Goal: Book appointment/travel/reservation

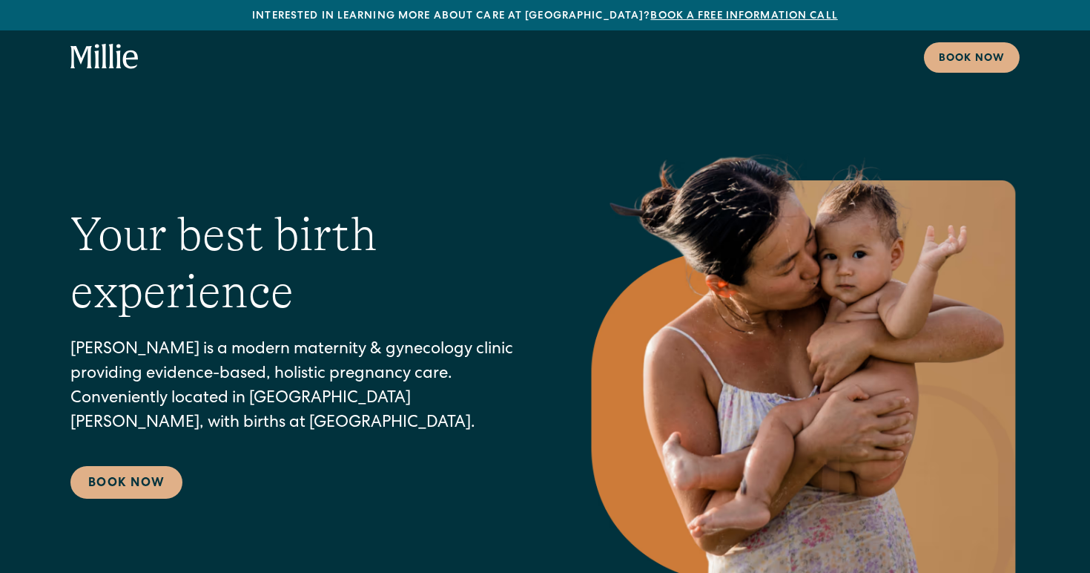
click at [95, 51] on icon "home" at bounding box center [96, 56] width 5 height 24
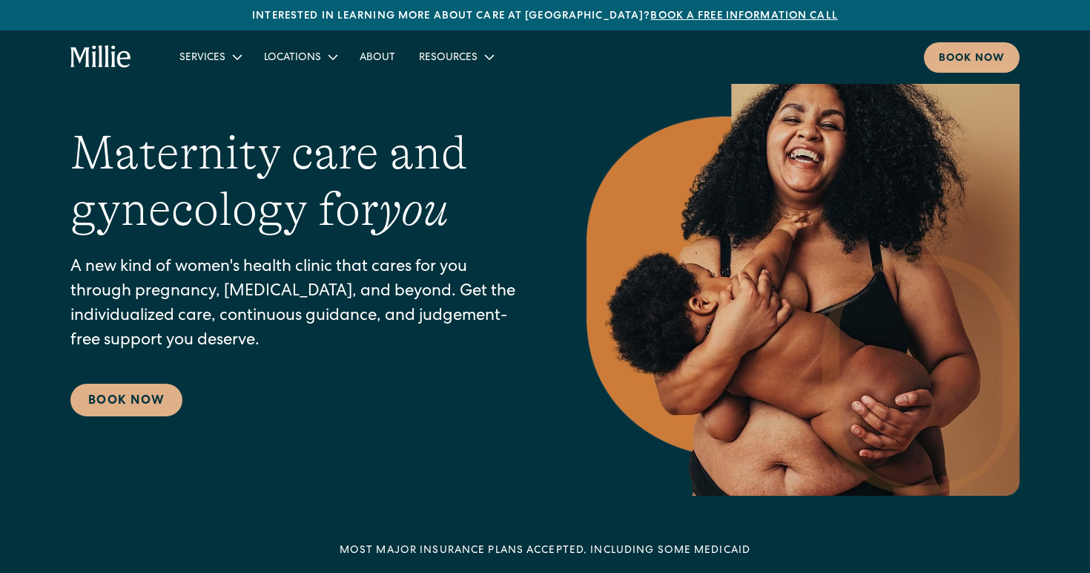
scroll to position [82, 0]
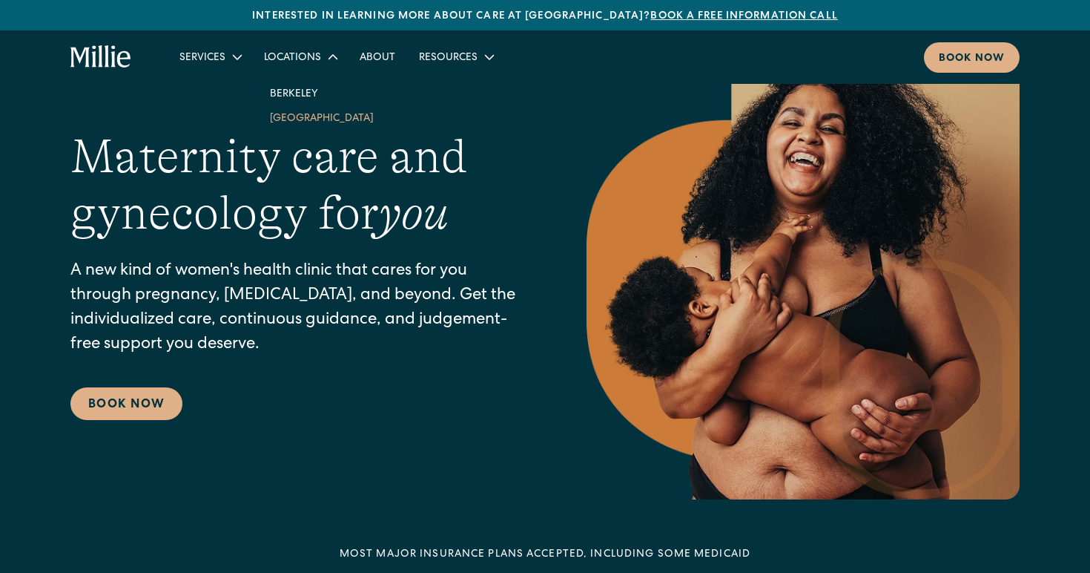
click at [286, 122] on link "[GEOGRAPHIC_DATA]" at bounding box center [322, 117] width 128 height 24
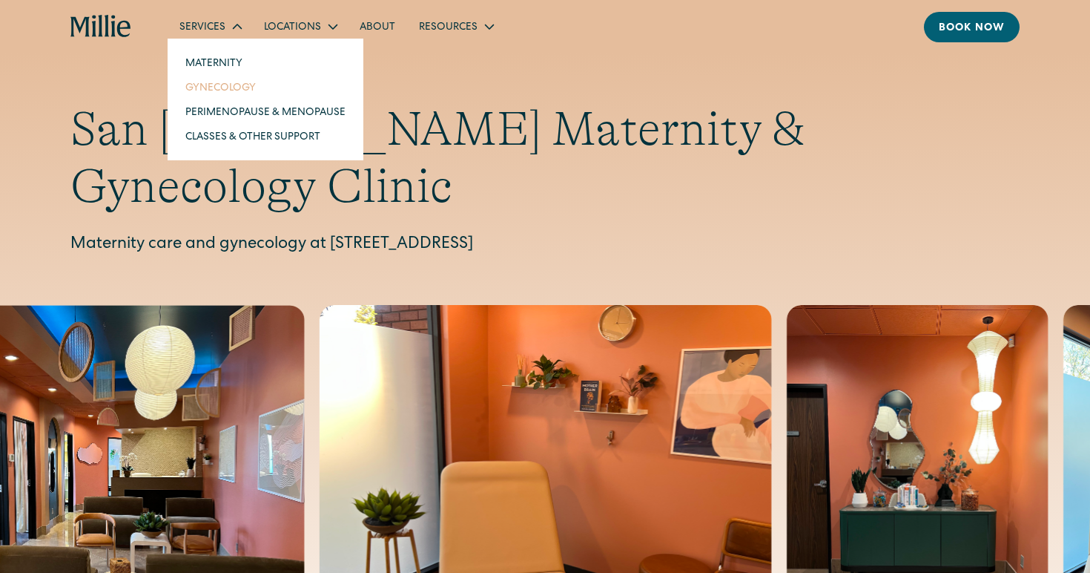
click at [220, 87] on link "Gynecology" at bounding box center [266, 87] width 184 height 24
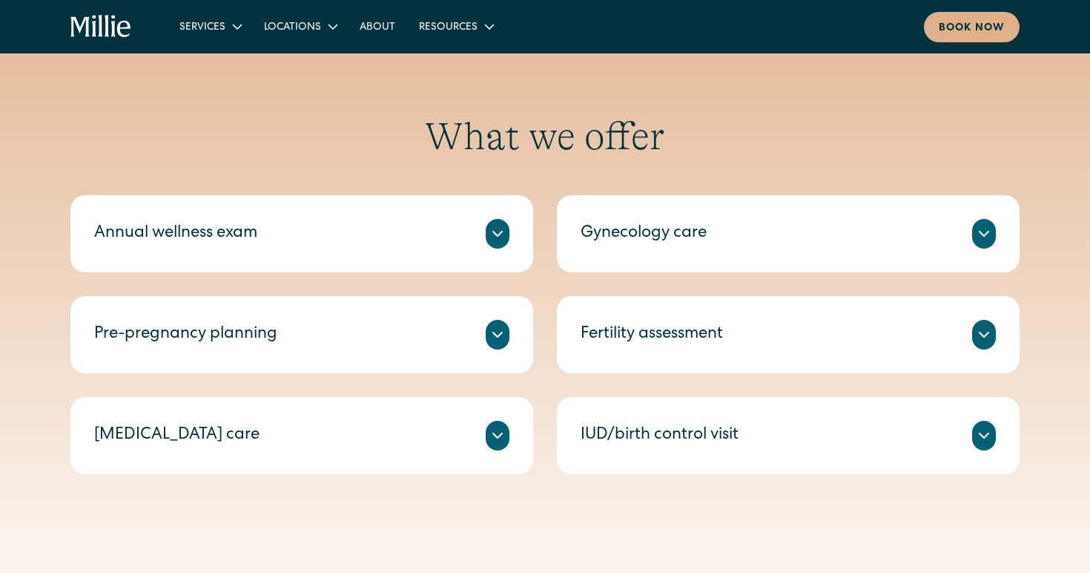
scroll to position [645, 0]
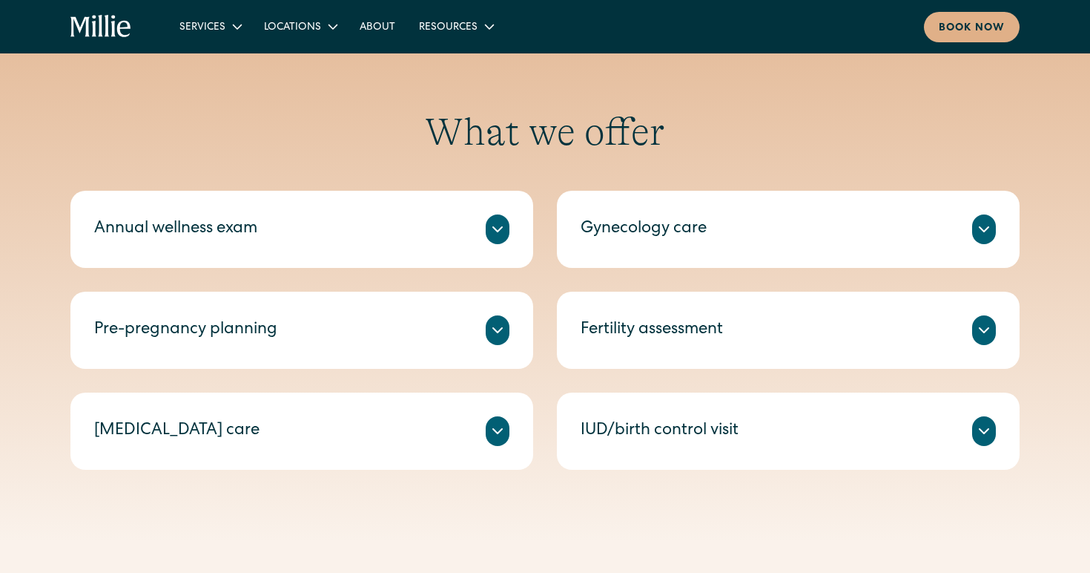
click at [355, 228] on div "Annual wellness exam" at bounding box center [301, 229] width 415 height 30
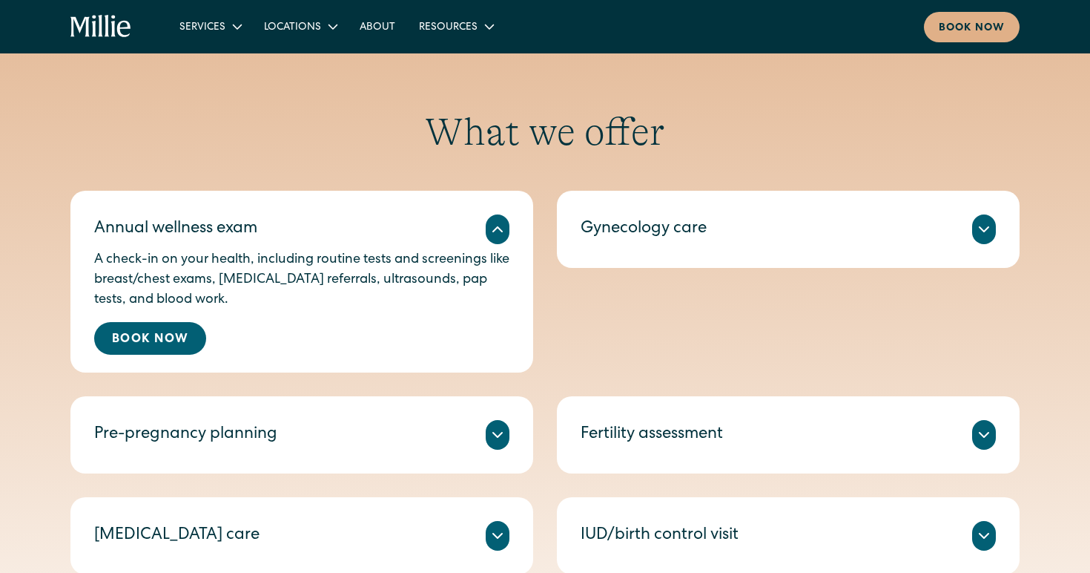
click at [355, 231] on div "Annual wellness exam" at bounding box center [301, 229] width 415 height 30
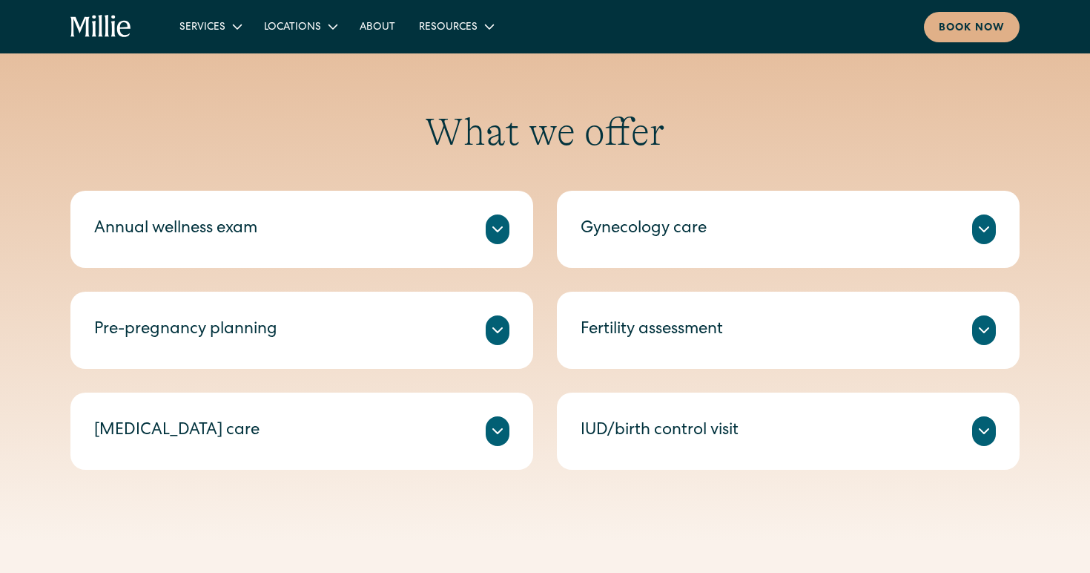
click at [707, 247] on div "Comprehensive support for issues like menstrual changes, pelvic pain, infection…" at bounding box center [788, 247] width 415 height 6
click at [699, 235] on div "Gynecology care" at bounding box center [644, 229] width 126 height 24
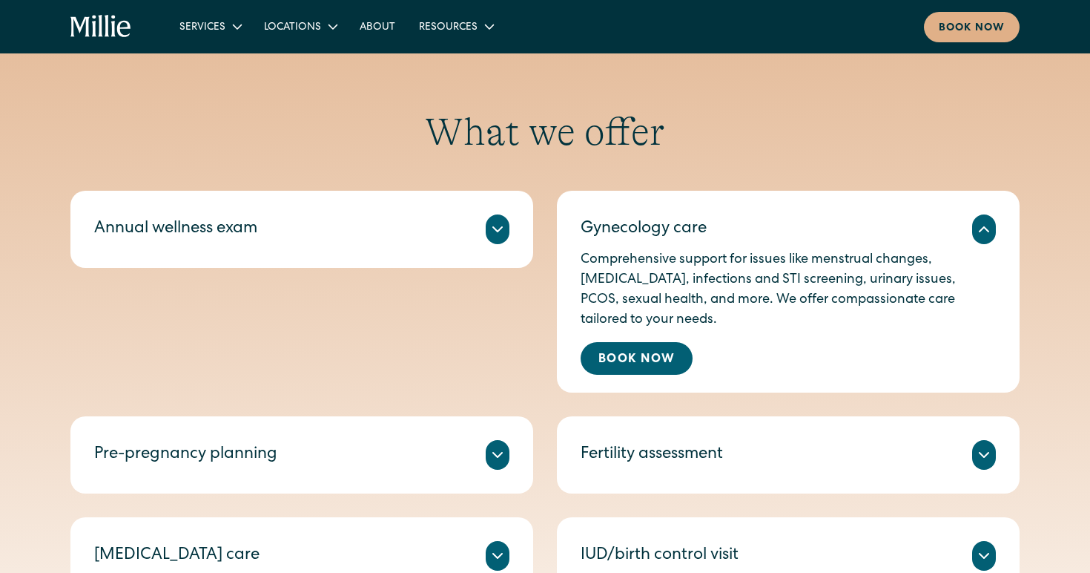
click at [346, 265] on div "Annual wellness exam A check-in on your health, including routine tests and scr…" at bounding box center [301, 229] width 463 height 77
click at [300, 231] on div "Annual wellness exam" at bounding box center [301, 229] width 415 height 30
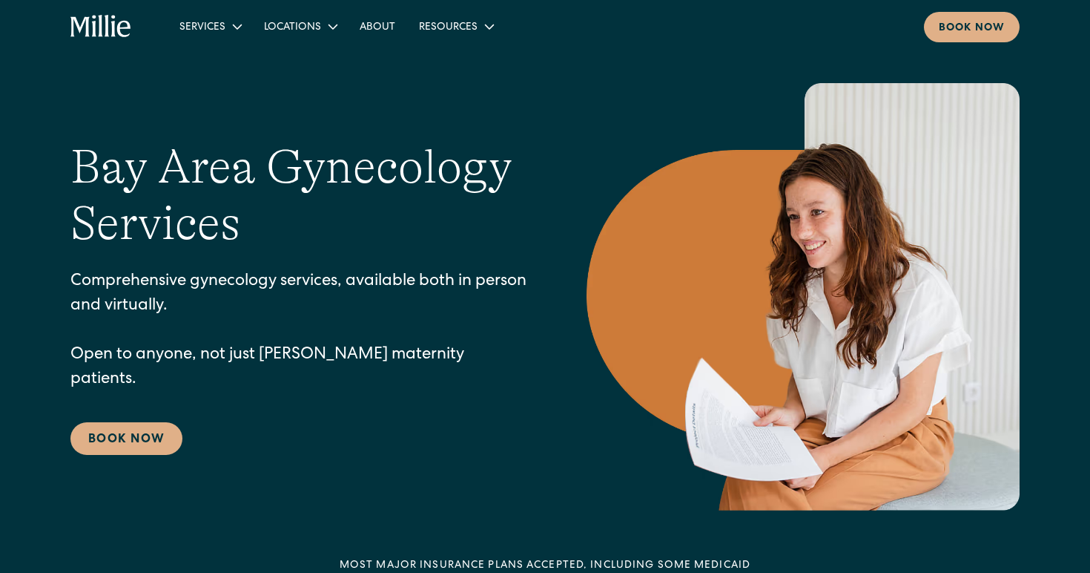
scroll to position [19, 0]
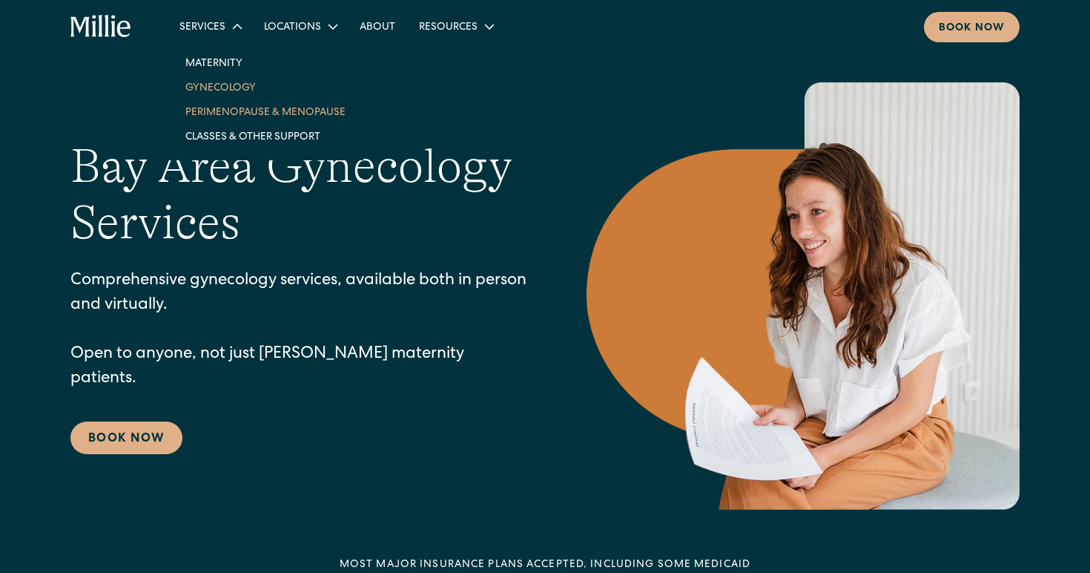
click at [275, 119] on link "Perimenopause & Menopause" at bounding box center [266, 111] width 184 height 24
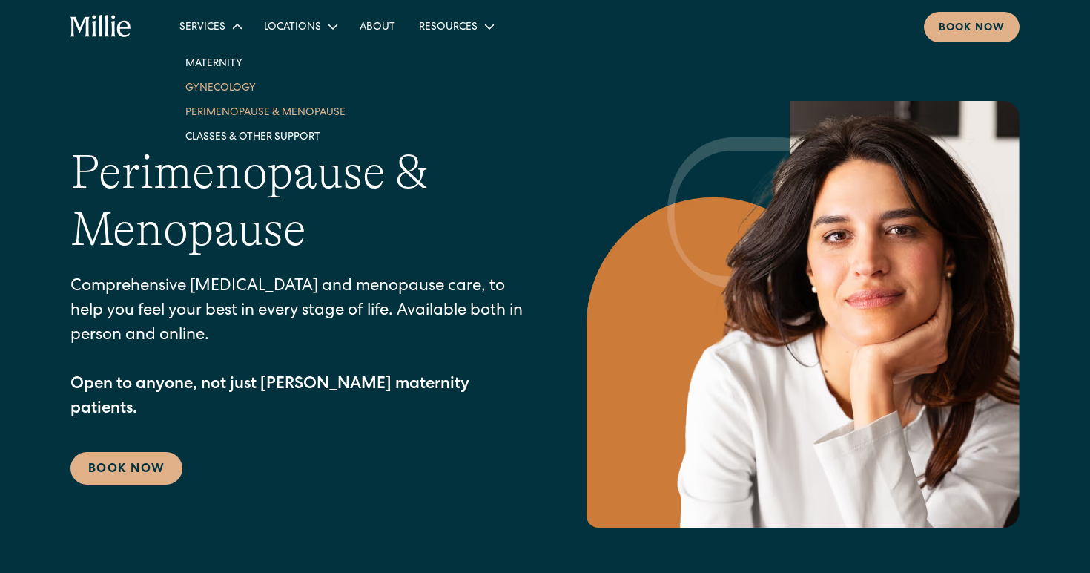
click at [208, 91] on link "Gynecology" at bounding box center [266, 87] width 184 height 24
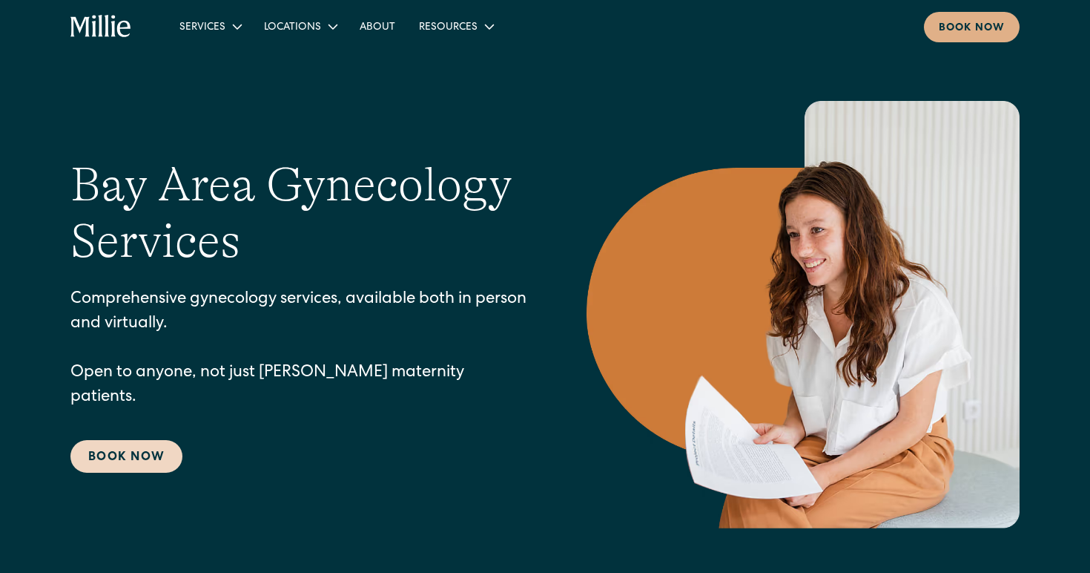
click at [148, 447] on link "Book Now" at bounding box center [126, 456] width 112 height 33
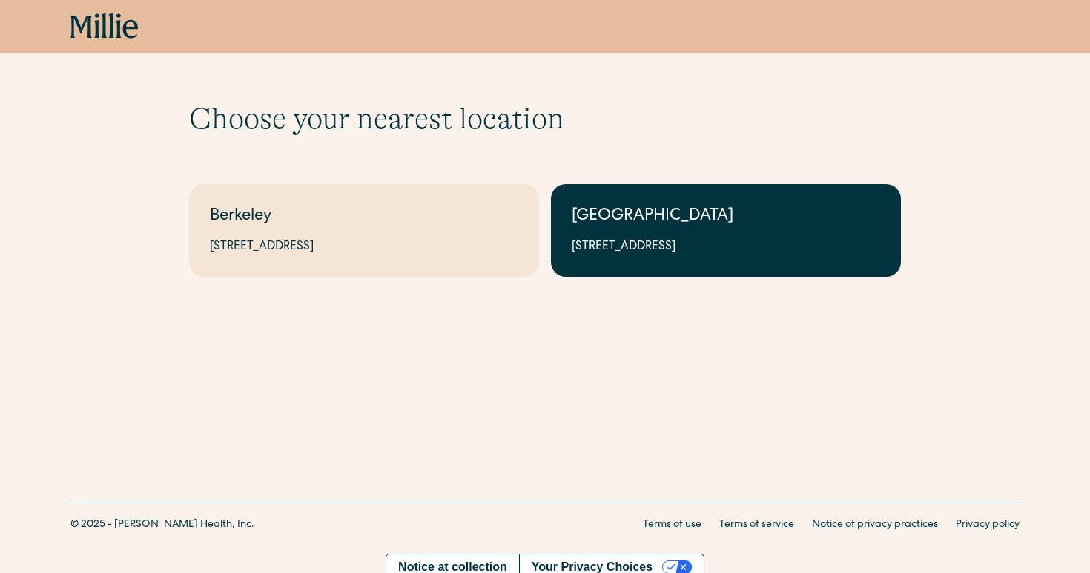
click at [639, 219] on div "South Bay" at bounding box center [726, 217] width 309 height 24
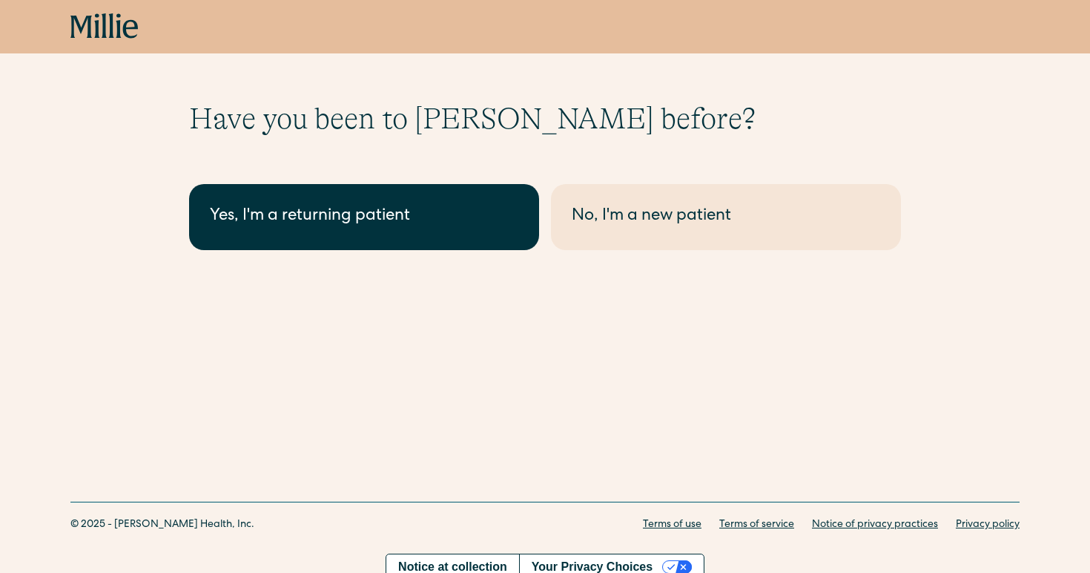
drag, startPoint x: 320, startPoint y: 223, endPoint x: 651, endPoint y: 213, distance: 331.0
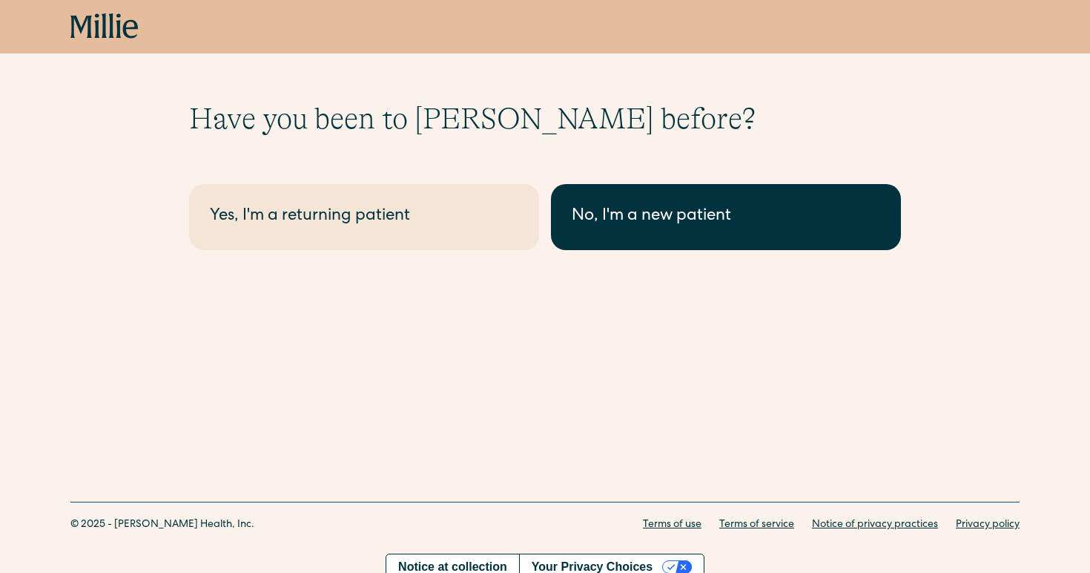
click at [651, 213] on div "No, I'm a new patient" at bounding box center [726, 217] width 309 height 24
click at [650, 215] on div "No, I'm a new patient" at bounding box center [726, 217] width 309 height 24
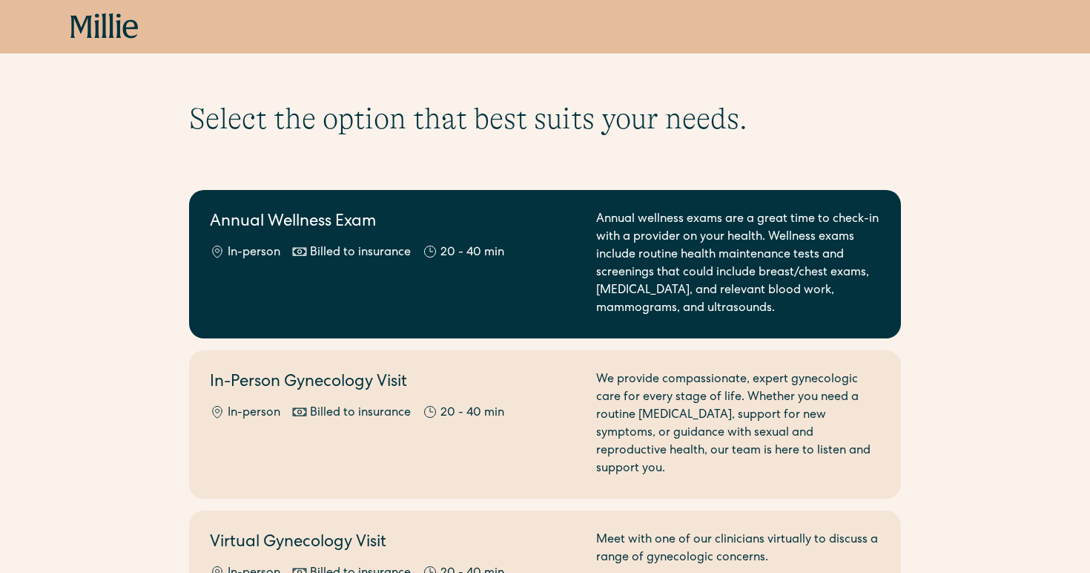
click at [467, 228] on h2 "Annual Wellness Exam" at bounding box center [394, 223] width 369 height 24
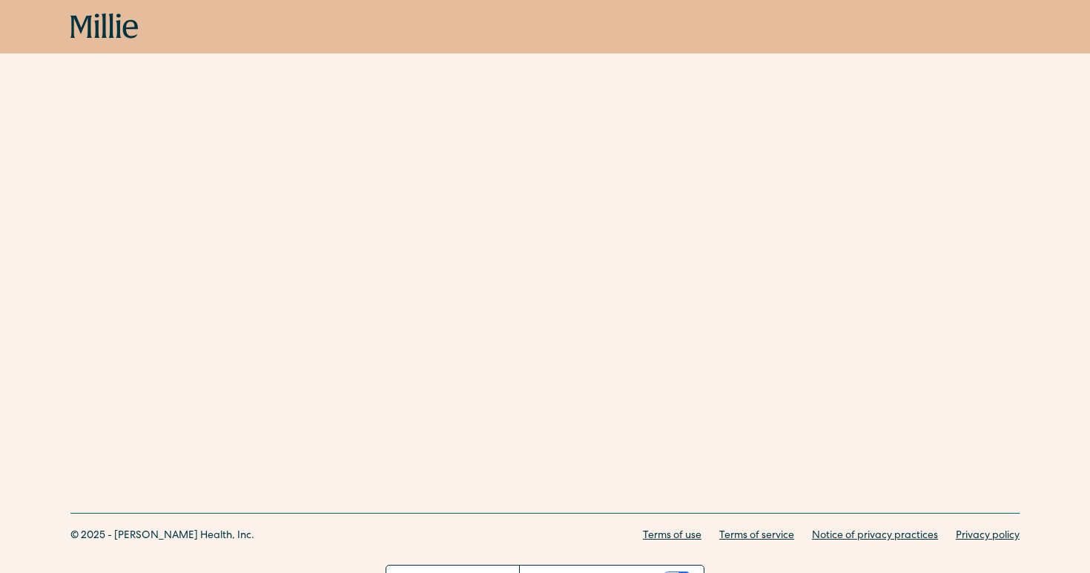
scroll to position [4, 0]
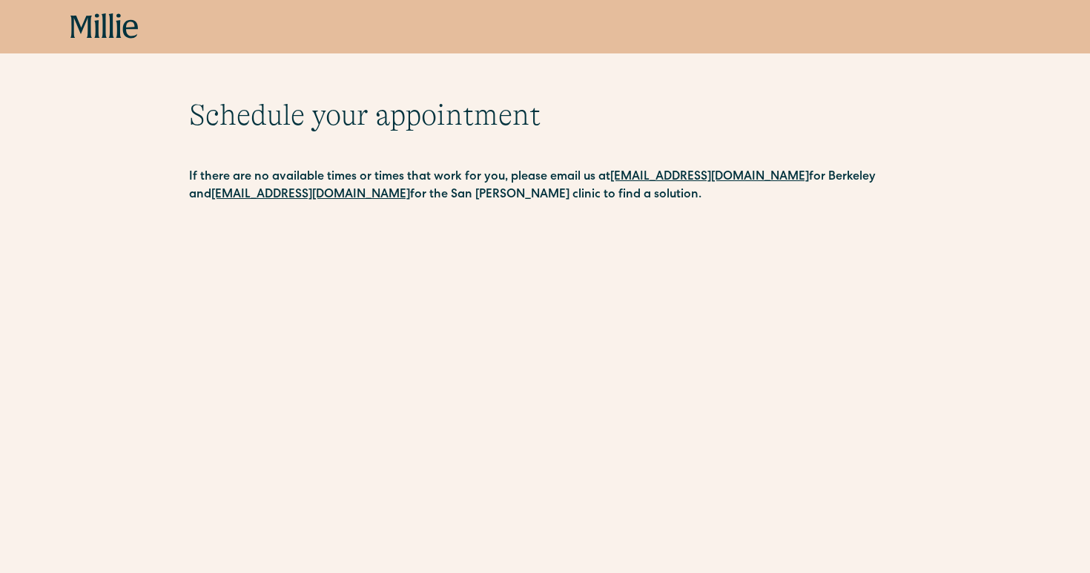
click at [955, 383] on div "Schedule your appointment This below only shows on maternity + location Materni…" at bounding box center [545, 469] width 1090 height 745
click at [176, 447] on div "Schedule your appointment This below only shows on maternity + location Materni…" at bounding box center [545, 469] width 1090 height 745
click at [168, 505] on div "Schedule your appointment This below only shows on maternity + location Materni…" at bounding box center [545, 469] width 1090 height 745
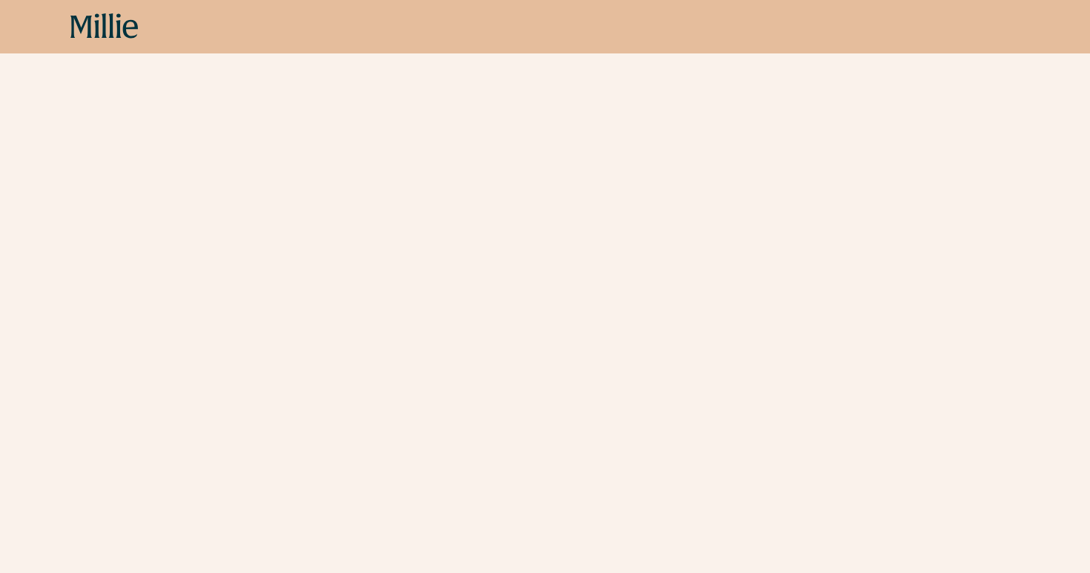
scroll to position [450, 0]
